Goal: Information Seeking & Learning: Learn about a topic

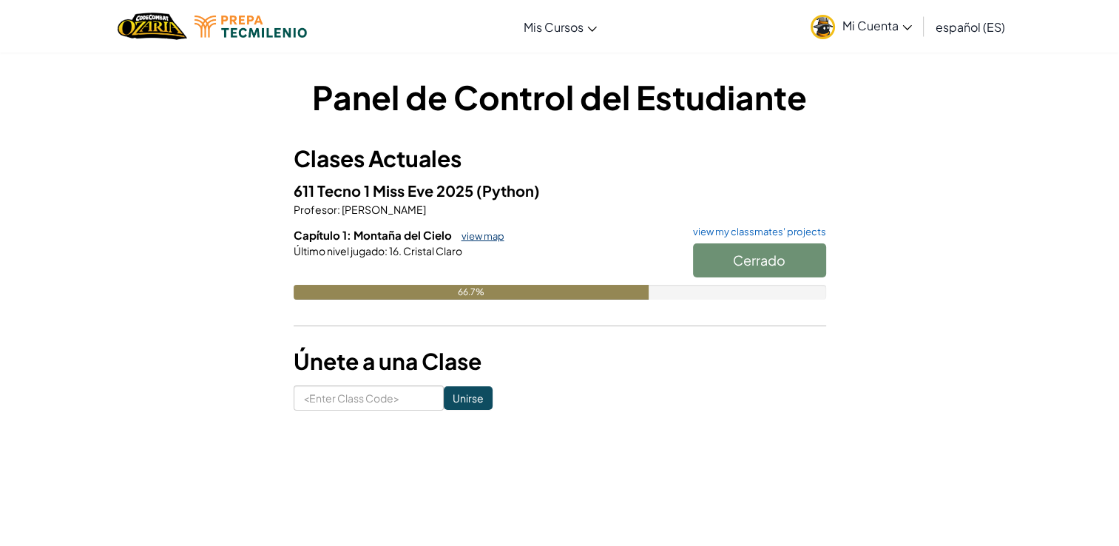
click at [478, 234] on link "view map" at bounding box center [479, 236] width 50 height 12
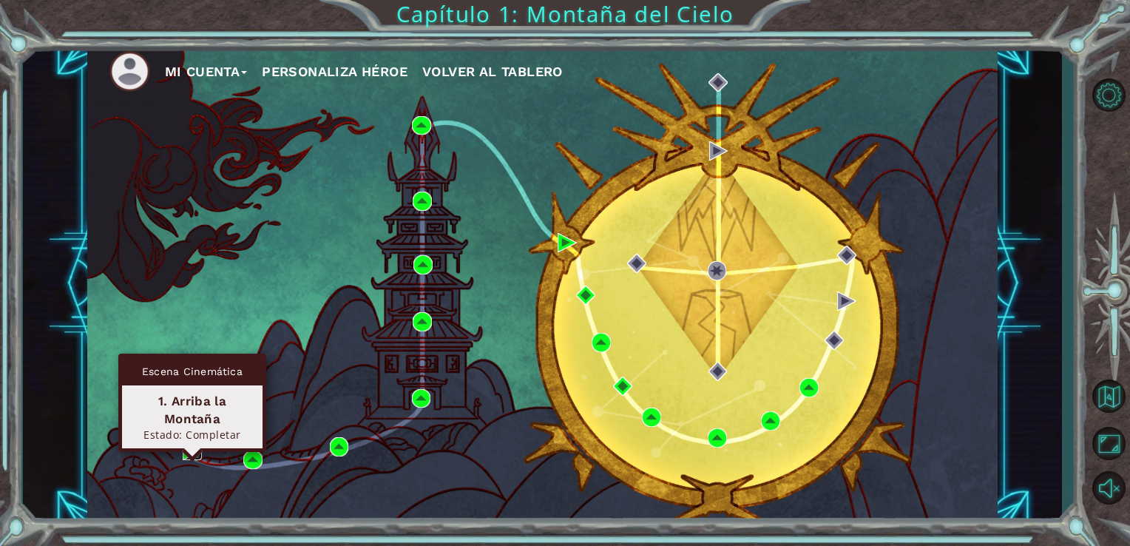
click at [191, 447] on img at bounding box center [192, 450] width 19 height 19
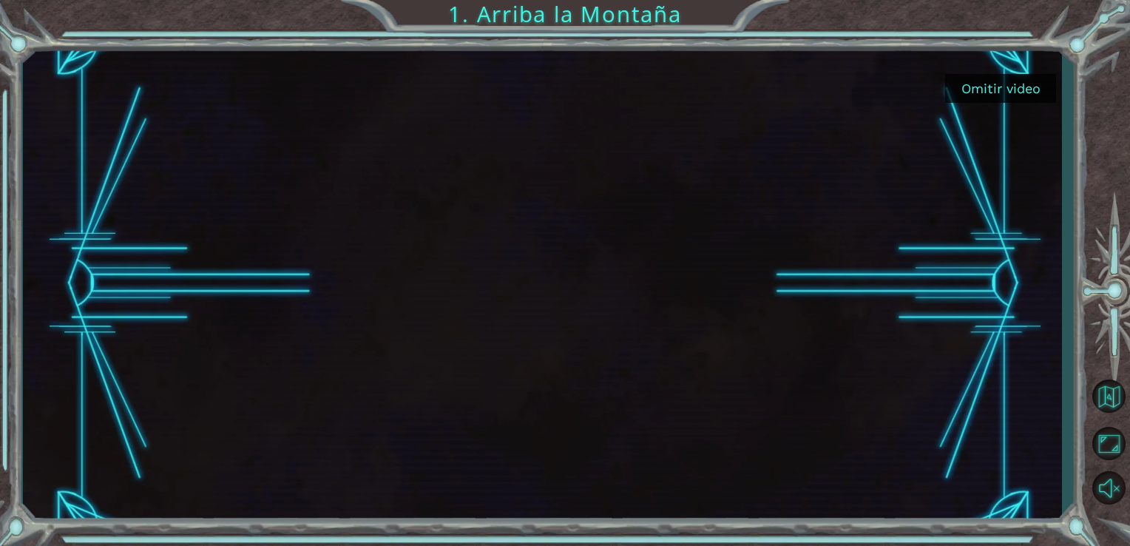
click at [980, 84] on button "Omitir video" at bounding box center [1000, 88] width 111 height 29
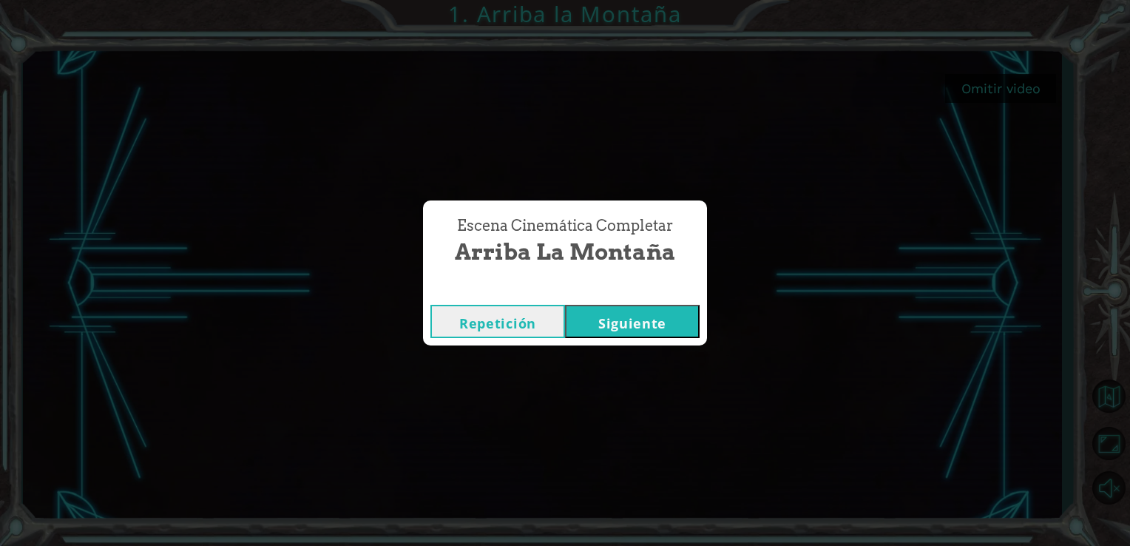
click at [466, 322] on button "Repetición" at bounding box center [497, 321] width 135 height 33
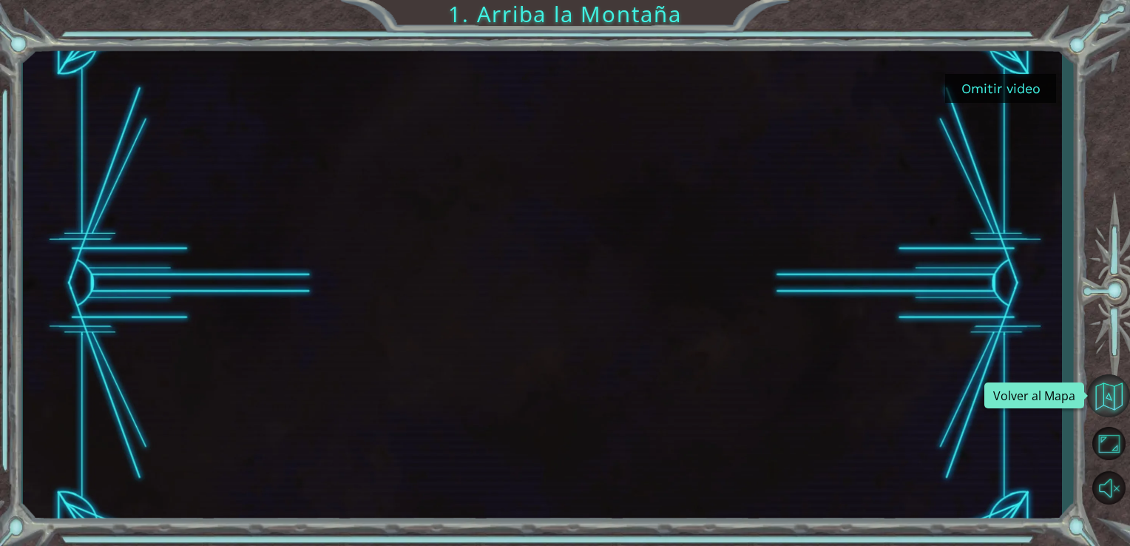
click at [1105, 389] on button "Volver al Mapa" at bounding box center [1108, 395] width 43 height 43
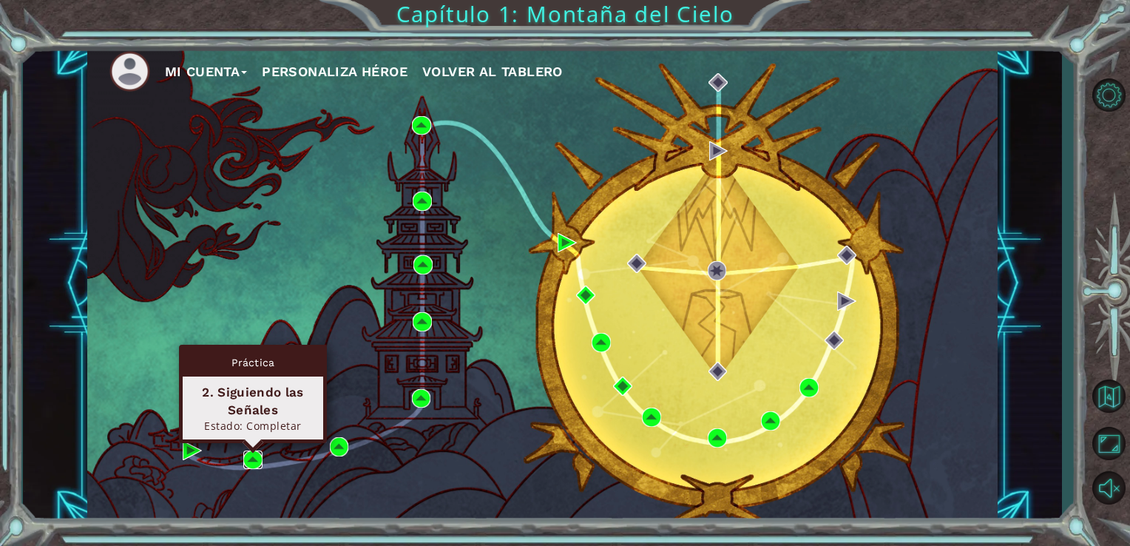
click at [256, 455] on img at bounding box center [252, 459] width 19 height 19
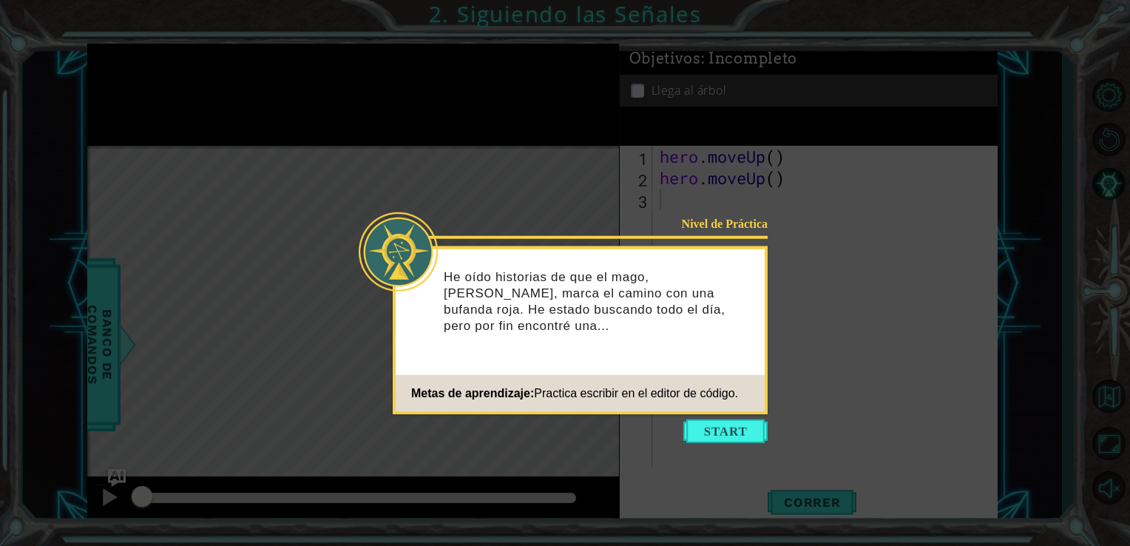
click at [702, 431] on button "Start" at bounding box center [725, 431] width 84 height 24
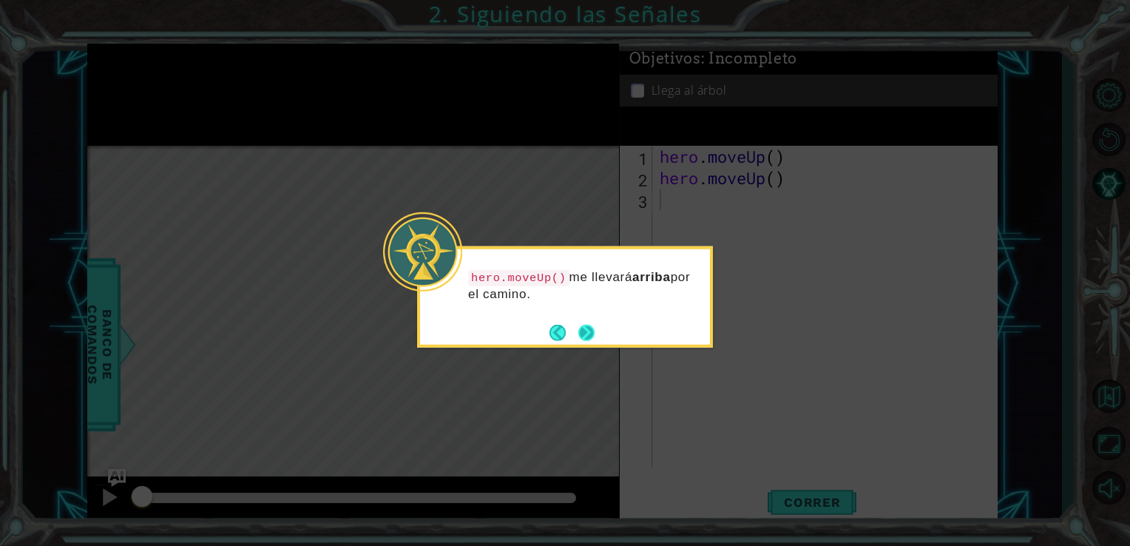
click at [582, 336] on button "Next" at bounding box center [586, 332] width 18 height 18
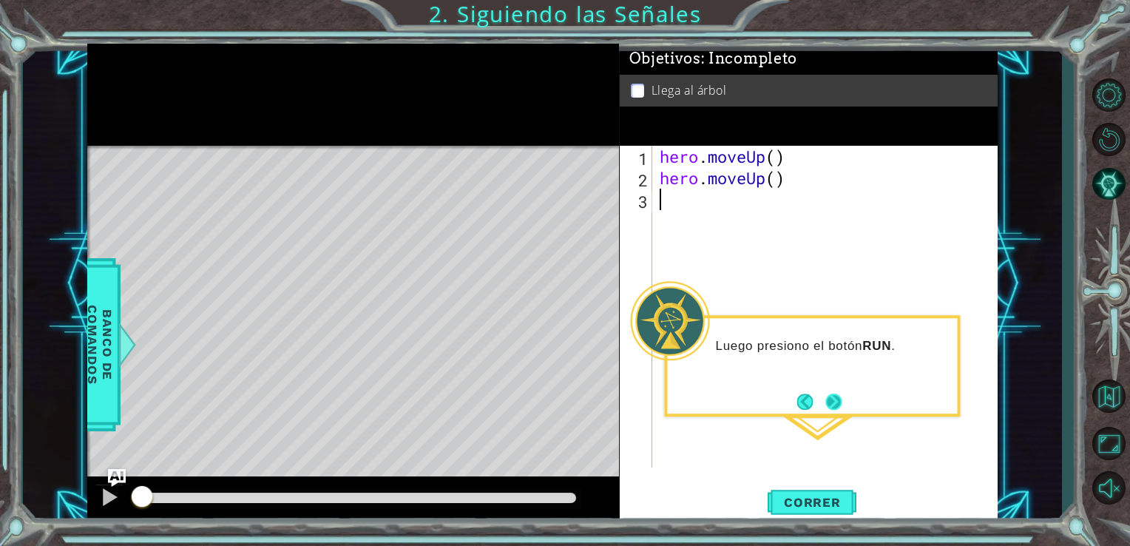
click at [828, 401] on button "Next" at bounding box center [833, 401] width 17 height 17
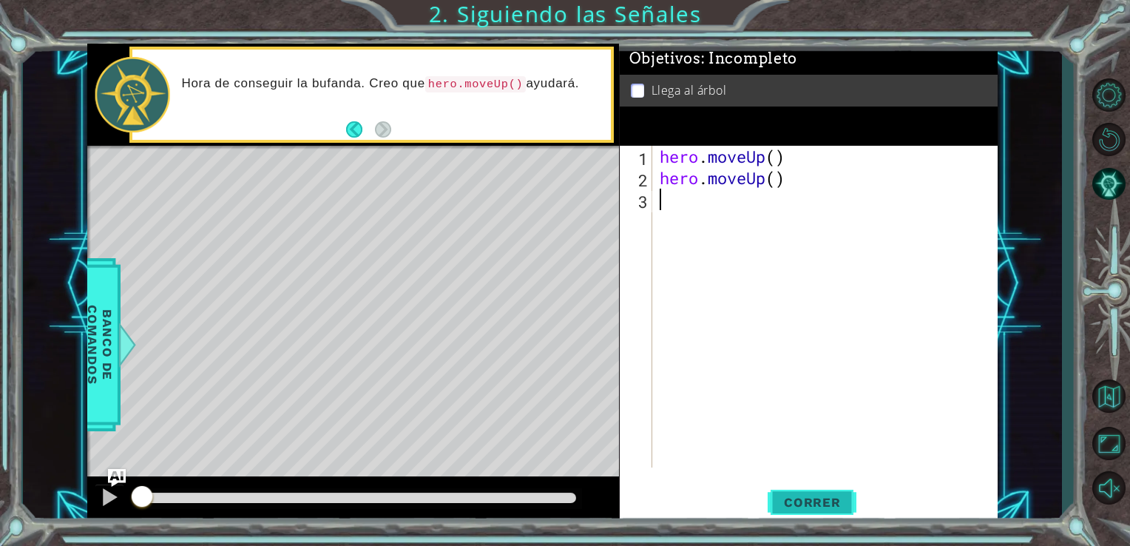
click at [807, 492] on button "Correr" at bounding box center [811, 502] width 89 height 38
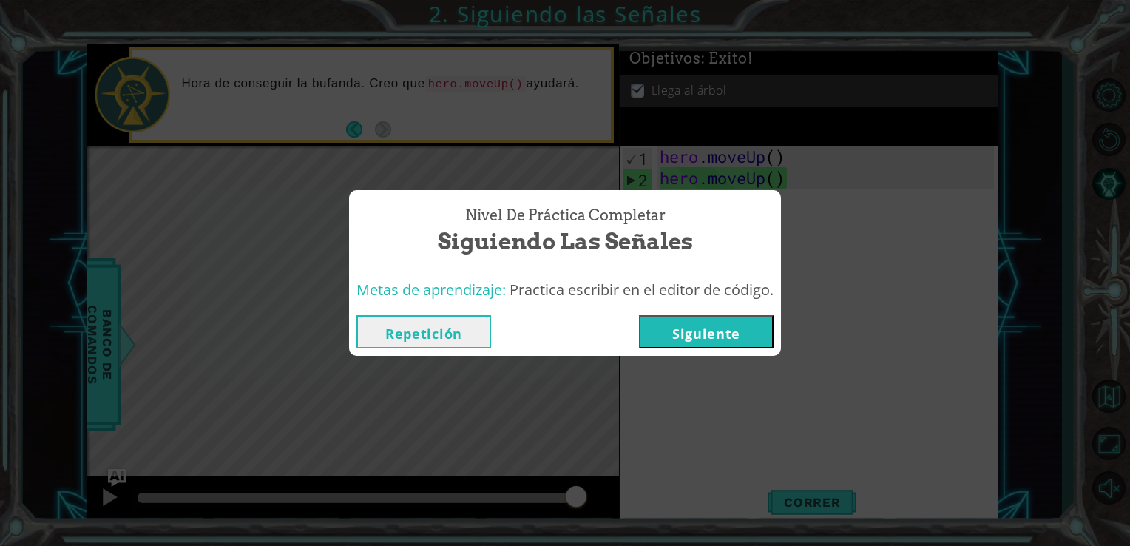
click at [736, 326] on button "Siguiente" at bounding box center [706, 331] width 135 height 33
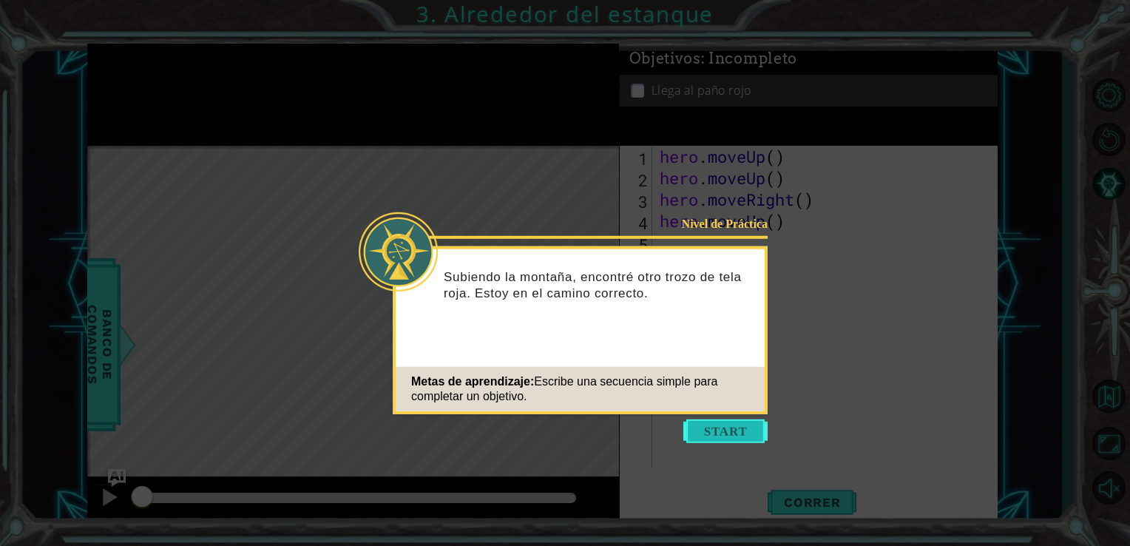
click at [710, 440] on button "Start" at bounding box center [725, 431] width 84 height 24
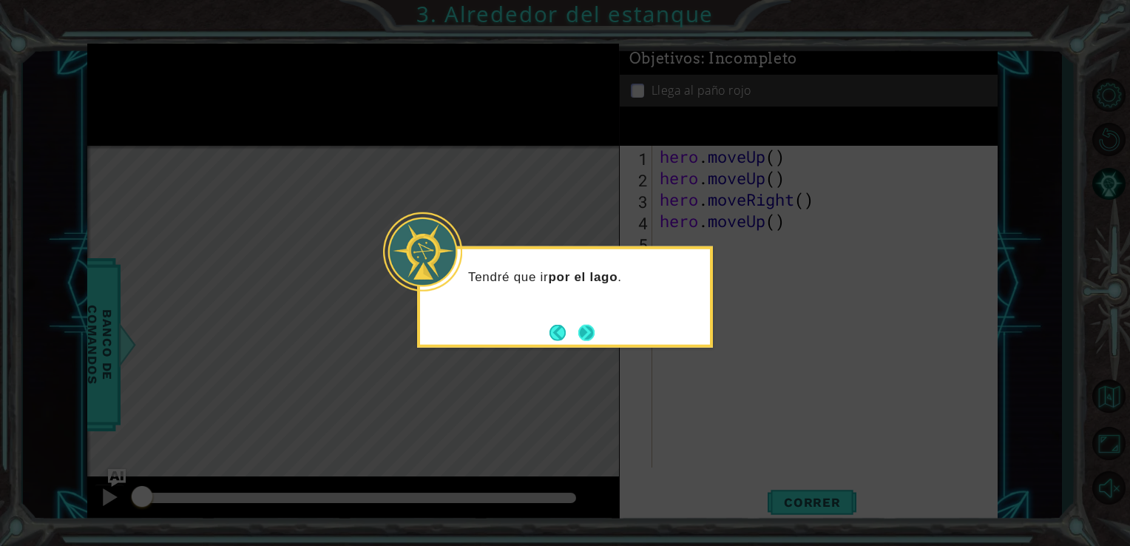
click at [589, 332] on button "Next" at bounding box center [585, 332] width 17 height 17
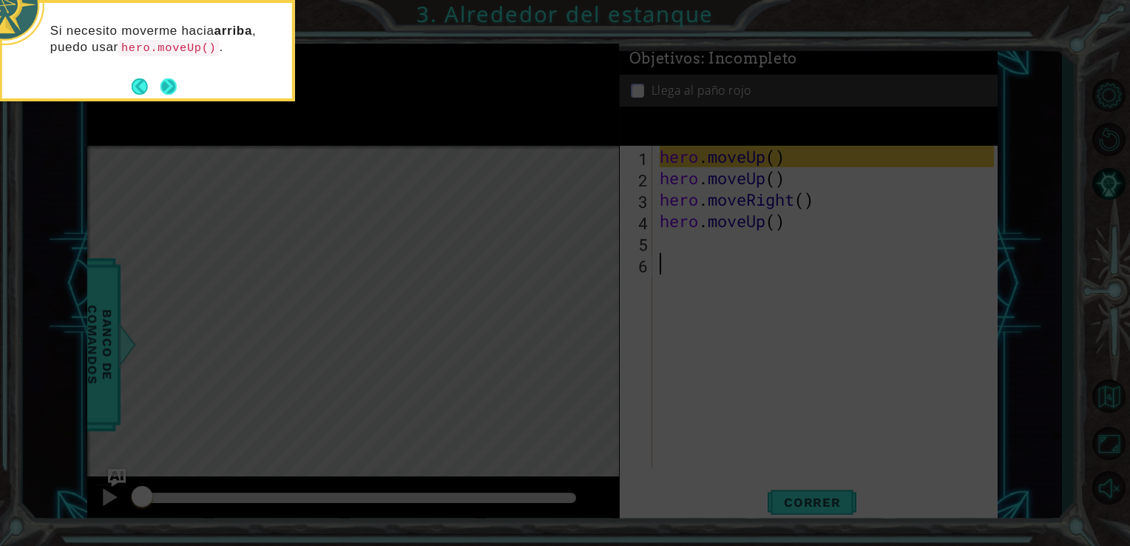
click at [163, 92] on button "Next" at bounding box center [168, 86] width 17 height 17
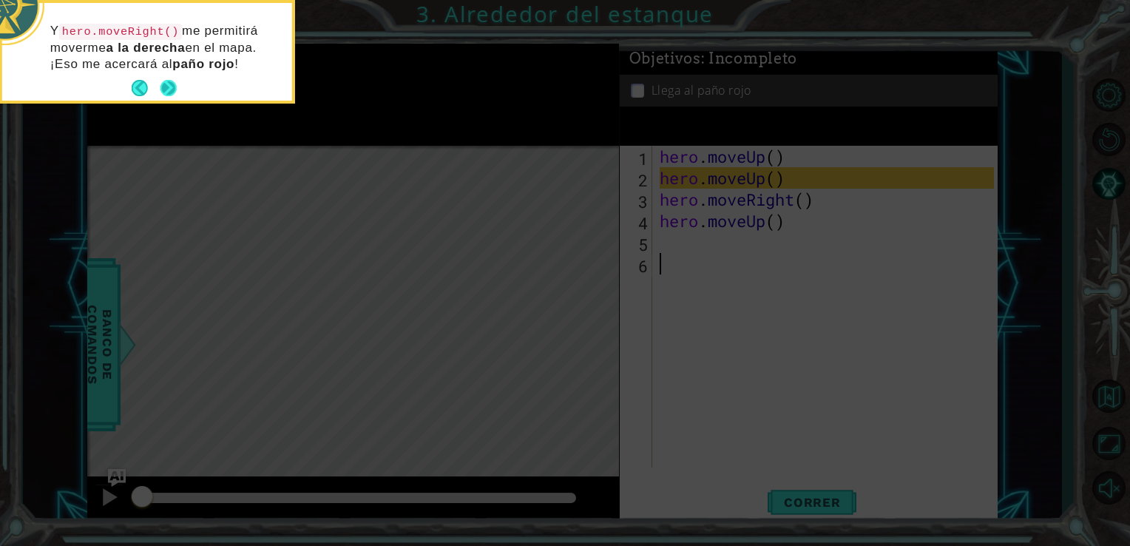
click at [172, 86] on button "Next" at bounding box center [169, 89] width 24 height 24
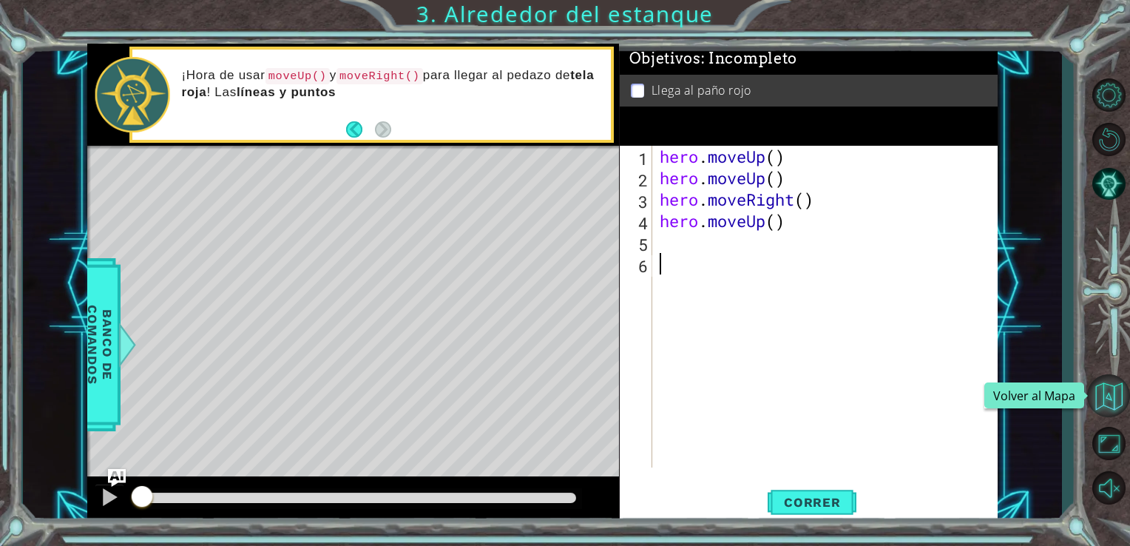
click at [1118, 401] on button "Volver al Mapa" at bounding box center [1108, 395] width 43 height 43
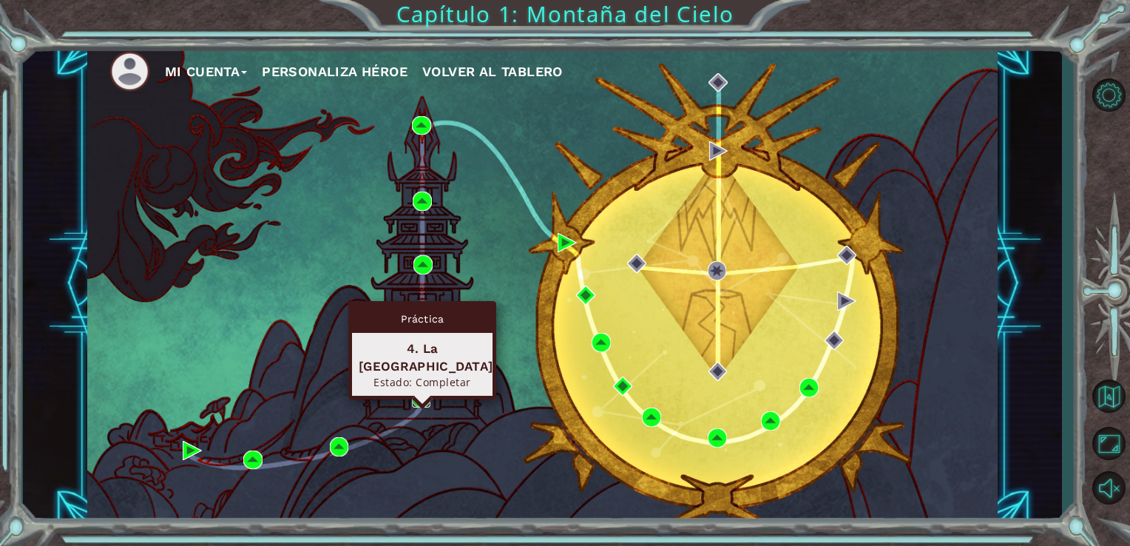
click at [424, 390] on img at bounding box center [421, 398] width 19 height 19
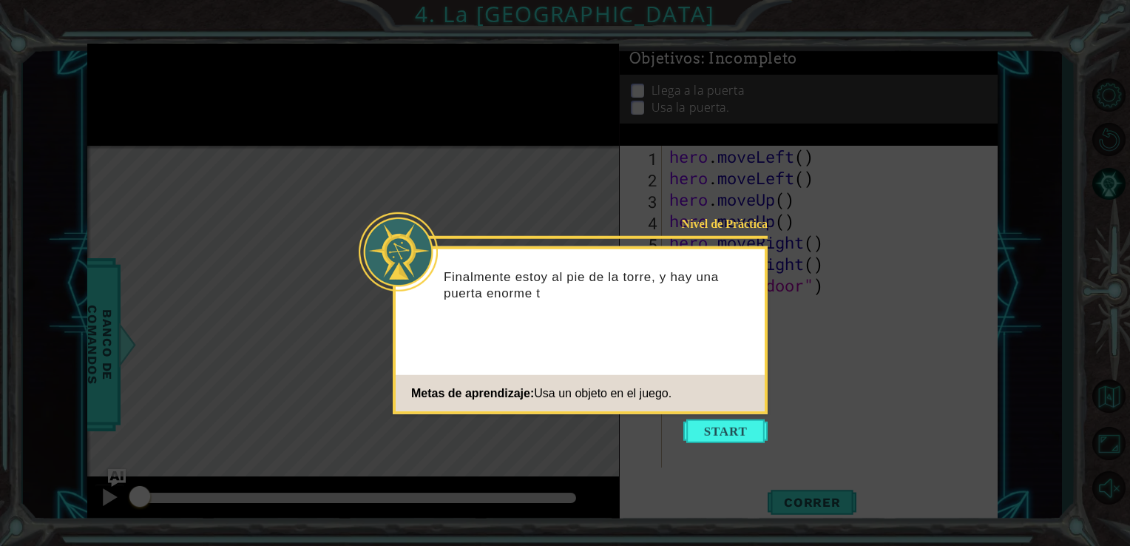
click at [725, 428] on button "Start" at bounding box center [725, 431] width 84 height 24
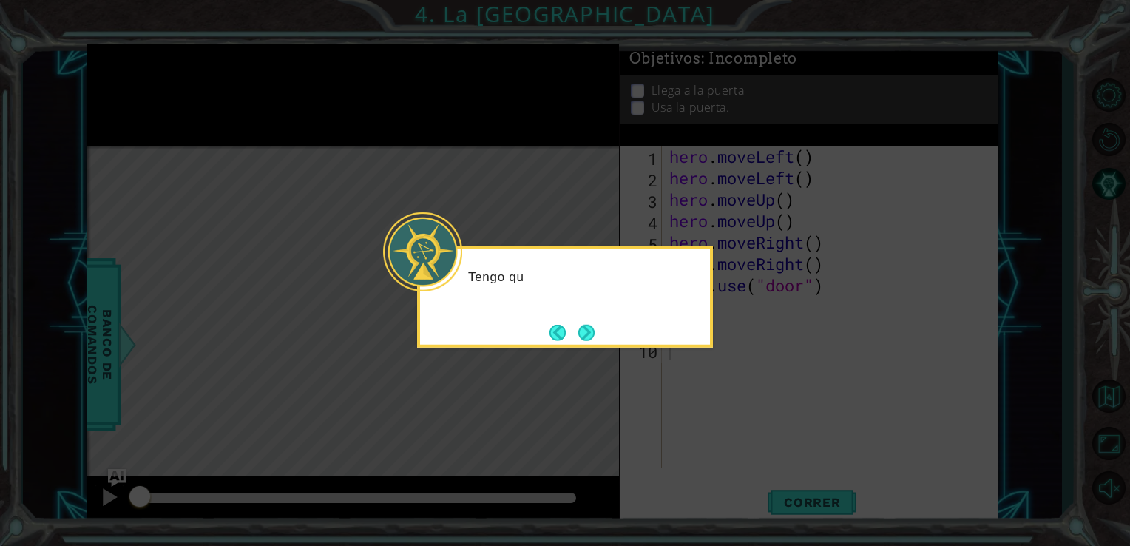
click at [1011, 159] on icon at bounding box center [565, 273] width 1130 height 546
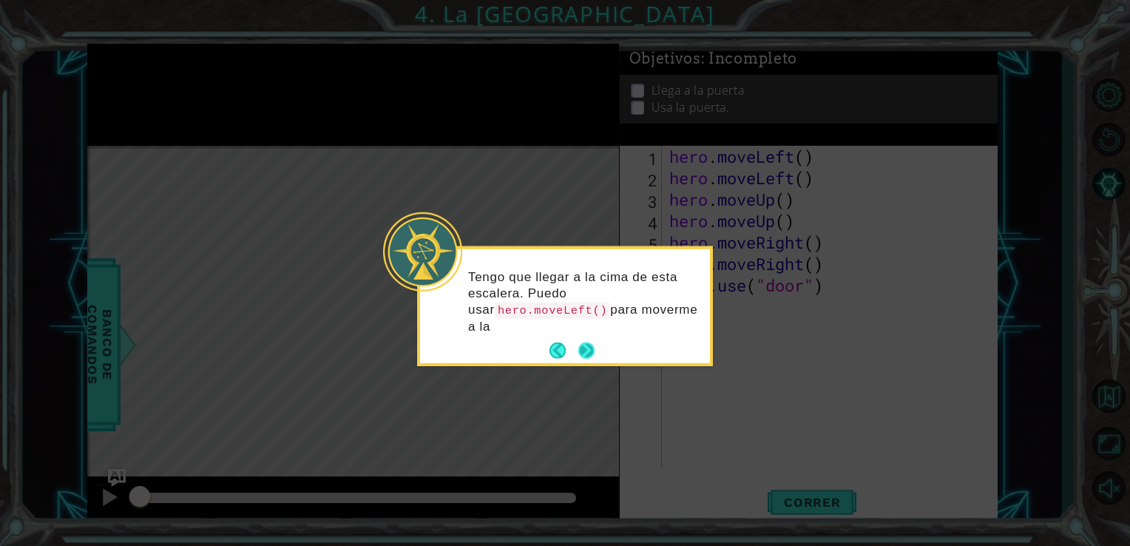
click at [584, 332] on div "Tengo que llegar a la cima de esta escalera. Puedo usar hero.moveLeft() para mo…" at bounding box center [565, 306] width 290 height 114
click at [580, 349] on button "Next" at bounding box center [586, 350] width 16 height 16
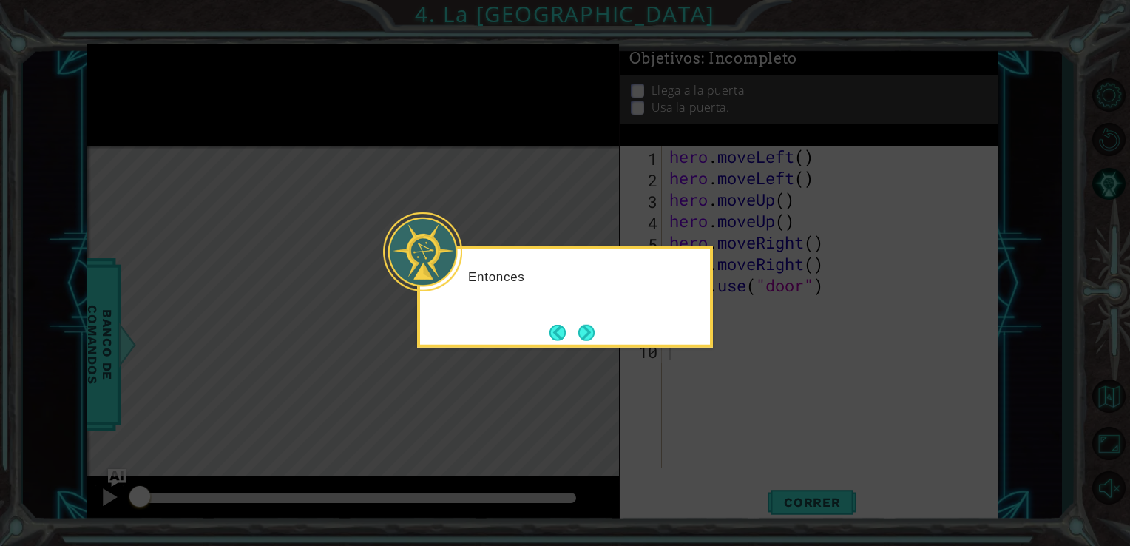
click at [588, 338] on button "Next" at bounding box center [586, 332] width 17 height 17
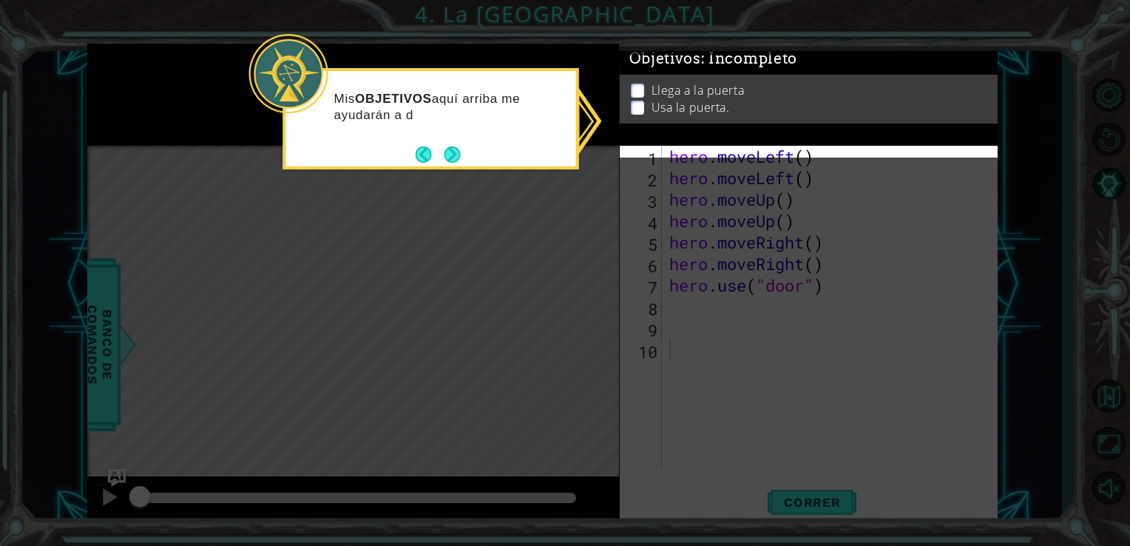
click at [1117, 400] on icon at bounding box center [565, 273] width 1130 height 546
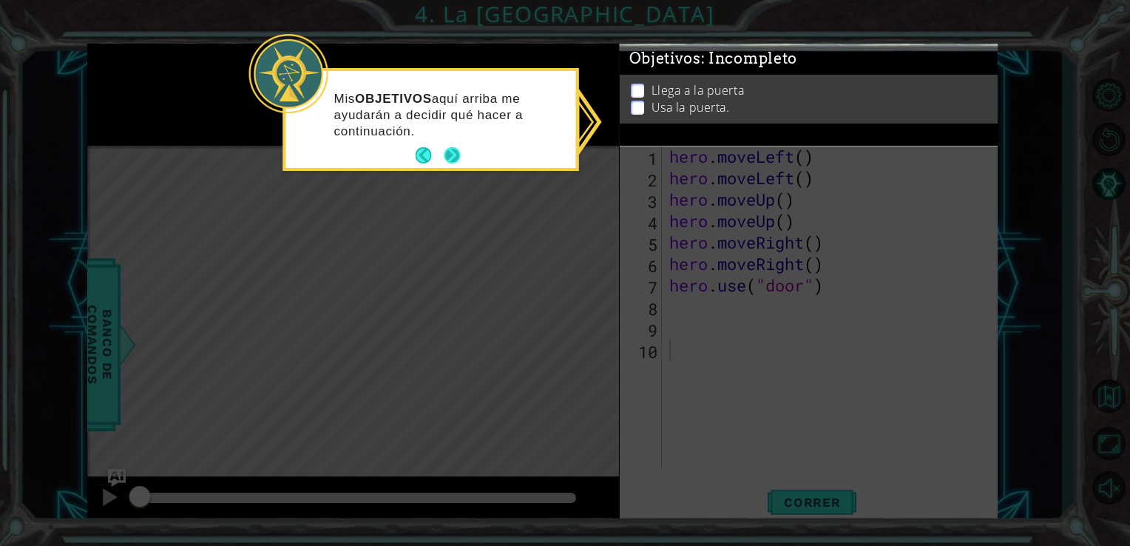
click at [448, 151] on button "Next" at bounding box center [452, 155] width 16 height 16
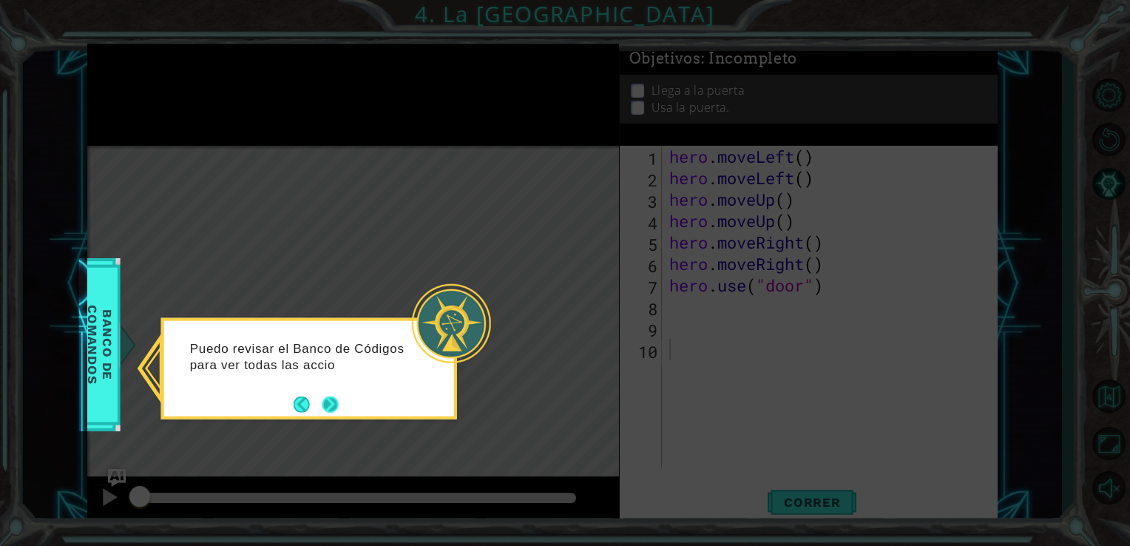
click at [335, 399] on button "Next" at bounding box center [330, 404] width 16 height 16
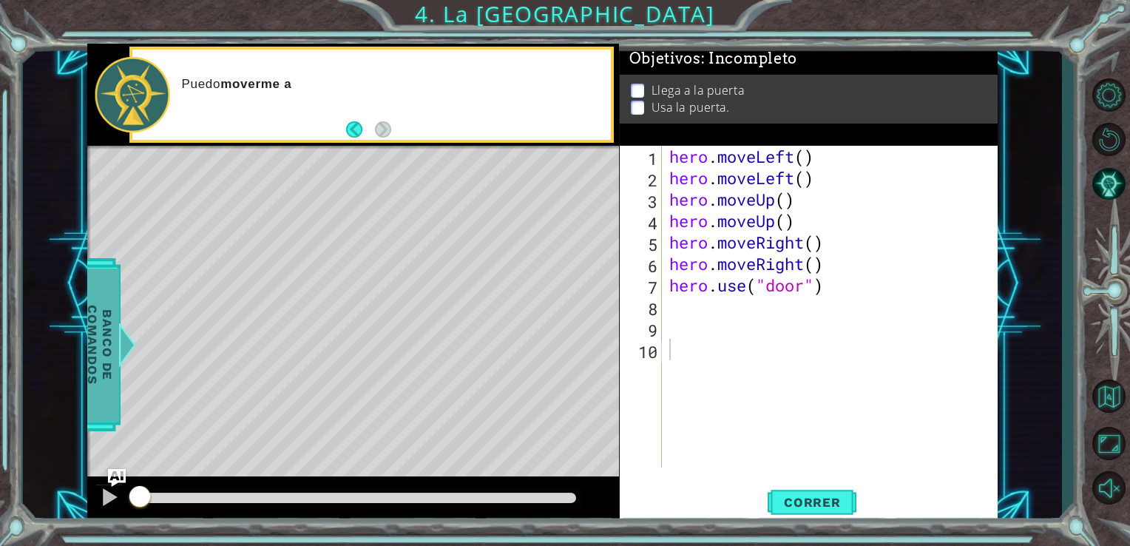
click at [87, 343] on span "Banco de comandos" at bounding box center [95, 344] width 38 height 153
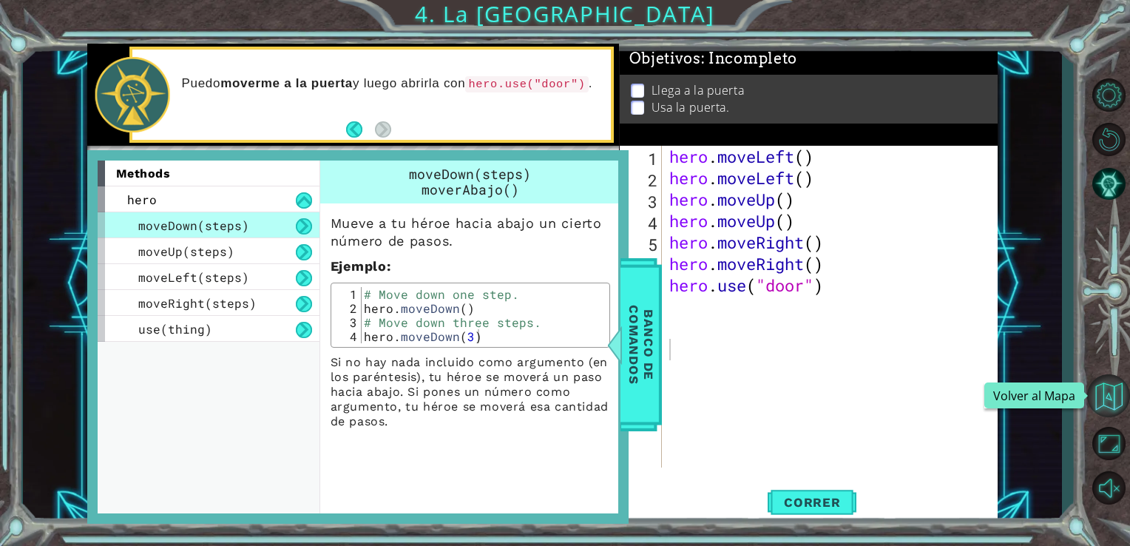
click at [1117, 404] on button "Volver al Mapa" at bounding box center [1108, 395] width 43 height 43
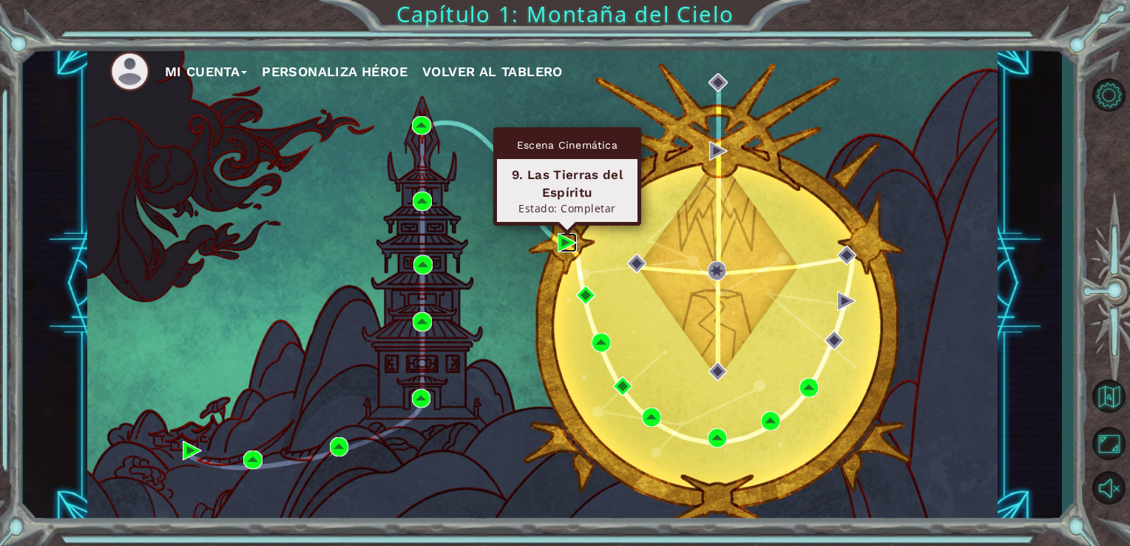
click at [560, 248] on img at bounding box center [566, 242] width 19 height 19
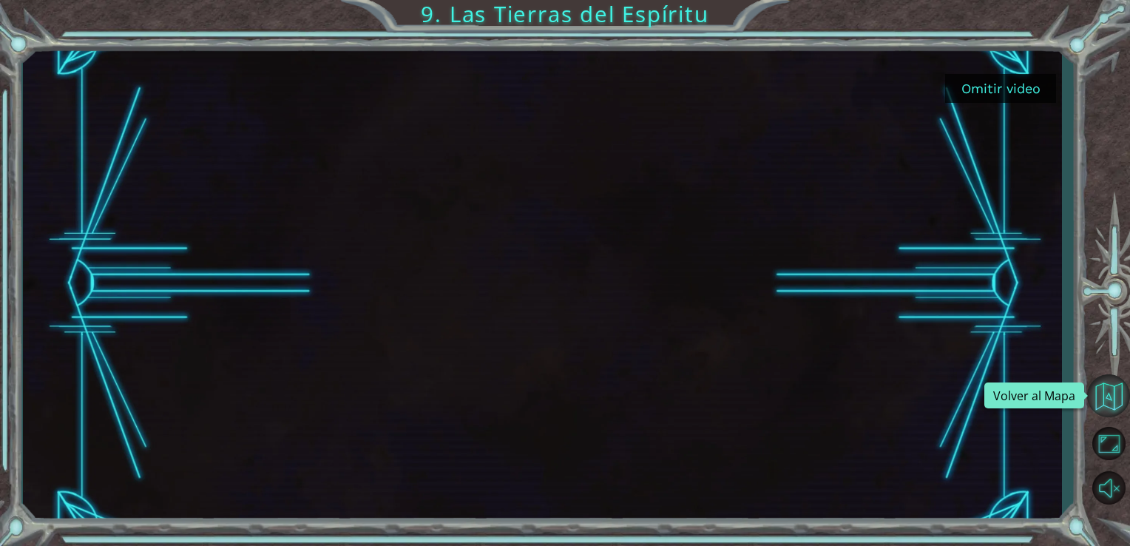
click at [1118, 411] on button "Volver al Mapa" at bounding box center [1108, 395] width 43 height 43
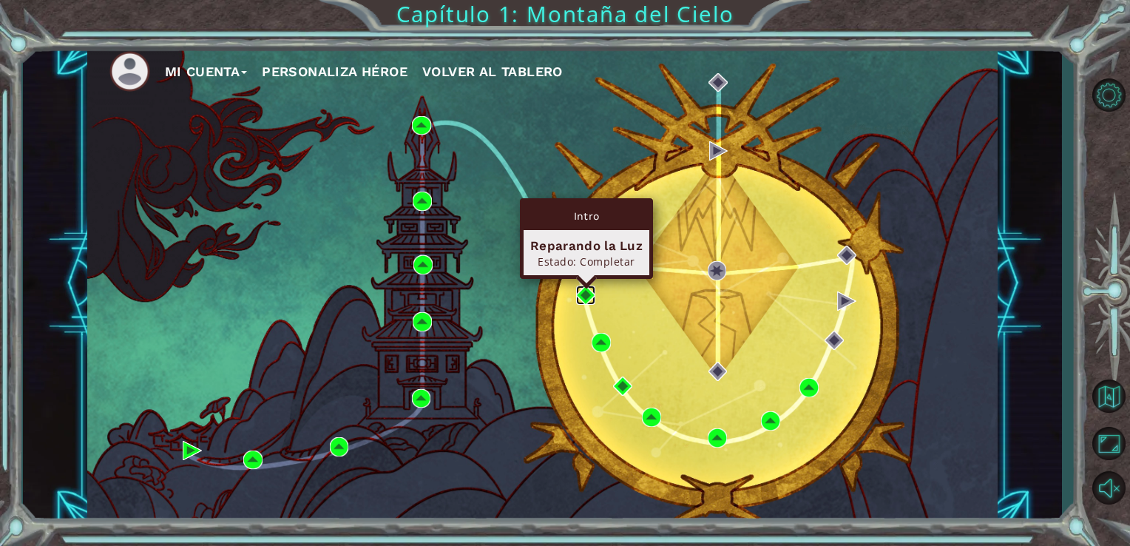
click at [579, 295] on img at bounding box center [585, 294] width 19 height 19
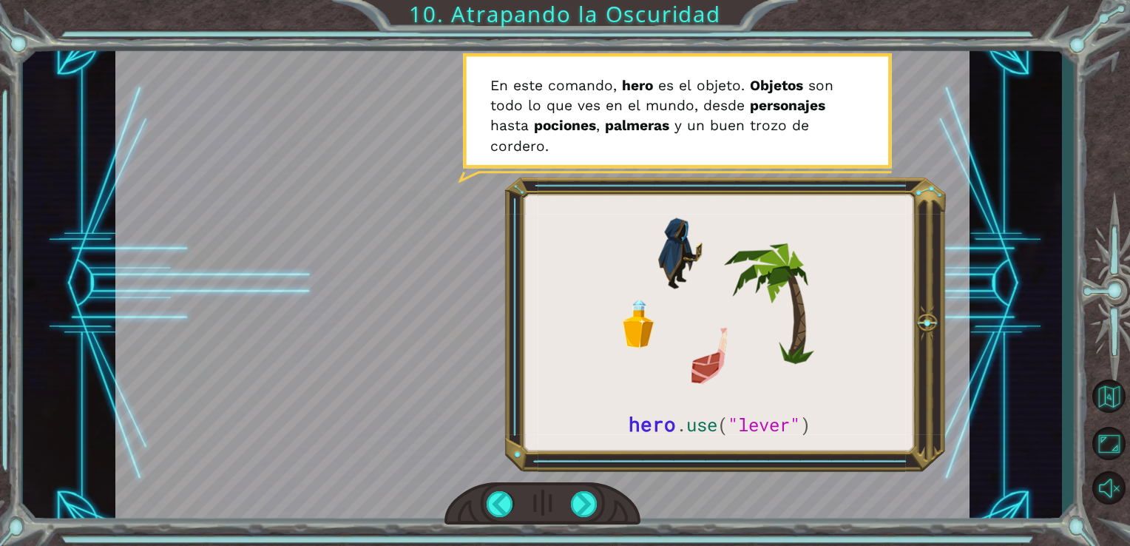
drag, startPoint x: 742, startPoint y: 84, endPoint x: 798, endPoint y: 97, distance: 57.6
click at [798, 97] on div at bounding box center [542, 284] width 855 height 481
